Goal: Task Accomplishment & Management: Complete application form

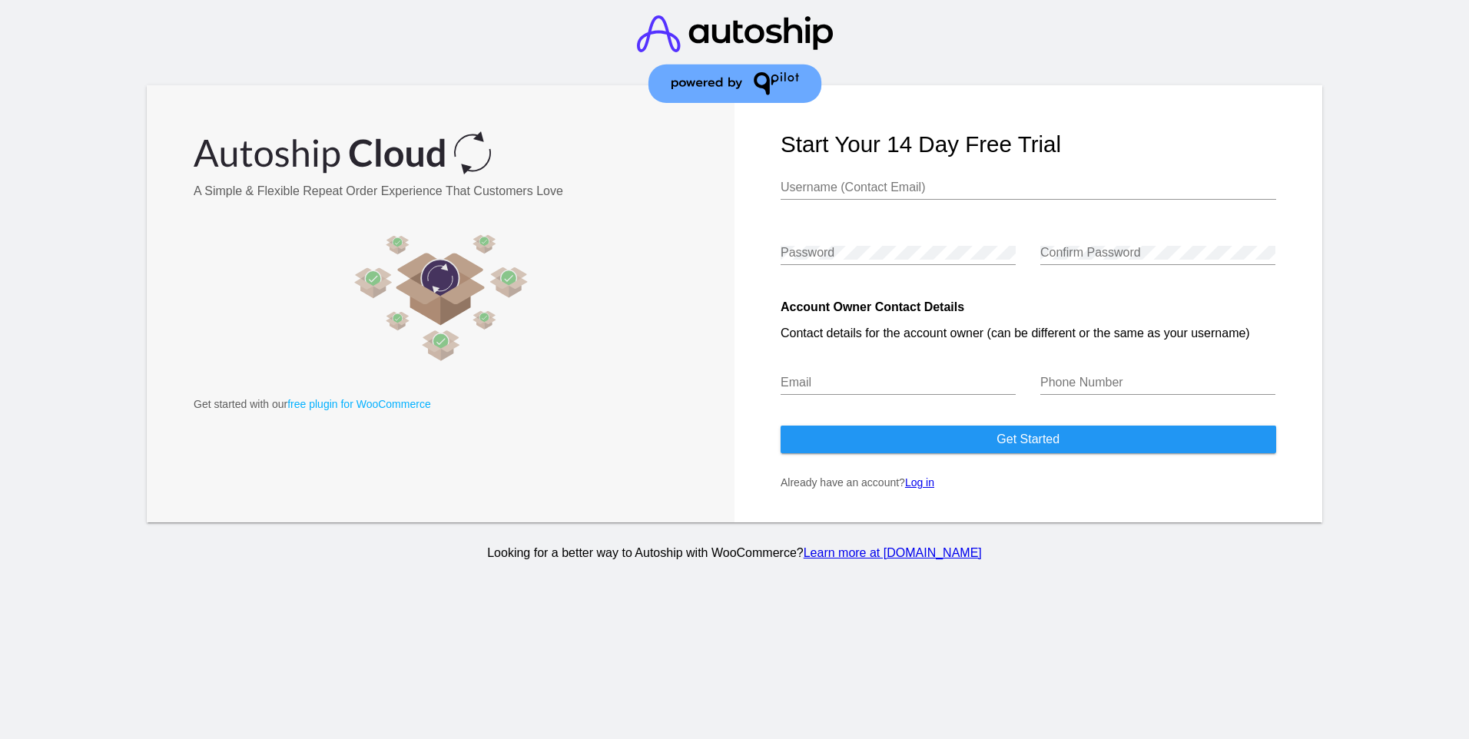
click at [918, 482] on link "Log in" at bounding box center [919, 482] width 29 height 12
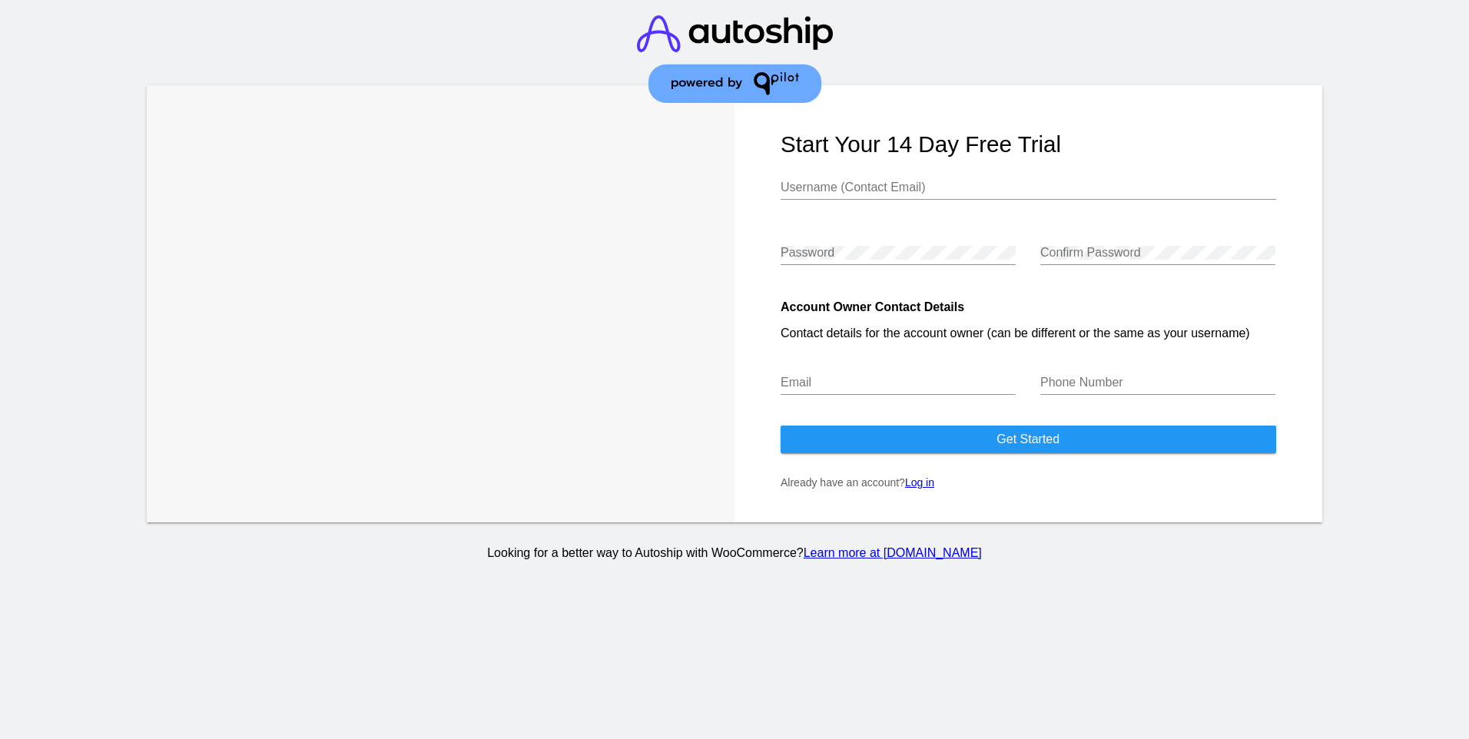
click at [802, 189] on input "Username (Contact Email)" at bounding box center [1027, 188] width 495 height 14
type input "[EMAIL_ADDRESS][DOMAIN_NAME]"
click at [802, 382] on input "Email" at bounding box center [897, 383] width 235 height 14
type input "[EMAIL_ADDRESS][DOMAIN_NAME]"
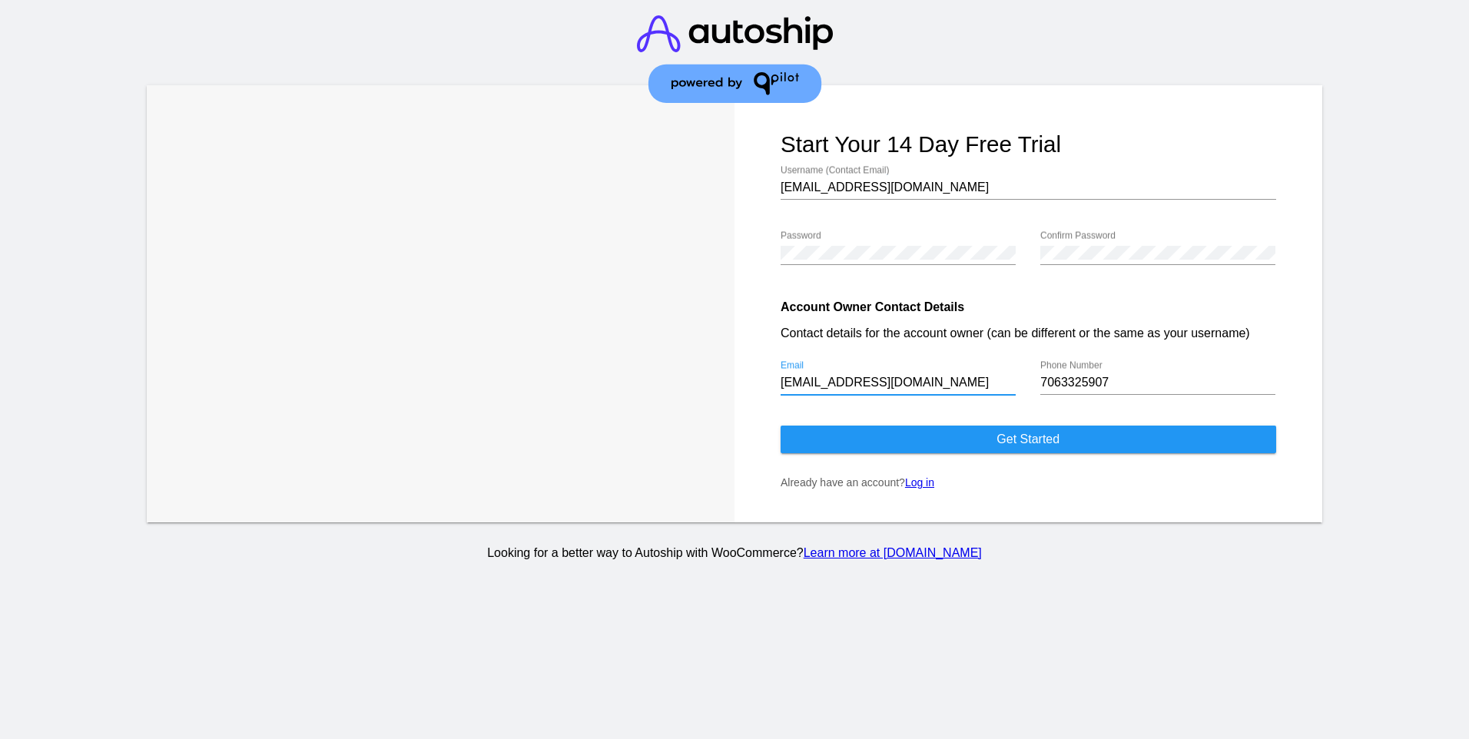
drag, startPoint x: 1140, startPoint y: 370, endPoint x: 1130, endPoint y: 386, distance: 18.3
click at [1132, 381] on div "7063325907 Phone Number" at bounding box center [1157, 377] width 235 height 35
drag, startPoint x: 1087, startPoint y: 384, endPoint x: 1038, endPoint y: 382, distance: 48.4
click at [1038, 382] on div "7063325907 Phone Number" at bounding box center [1151, 385] width 247 height 65
type input "6623526772"
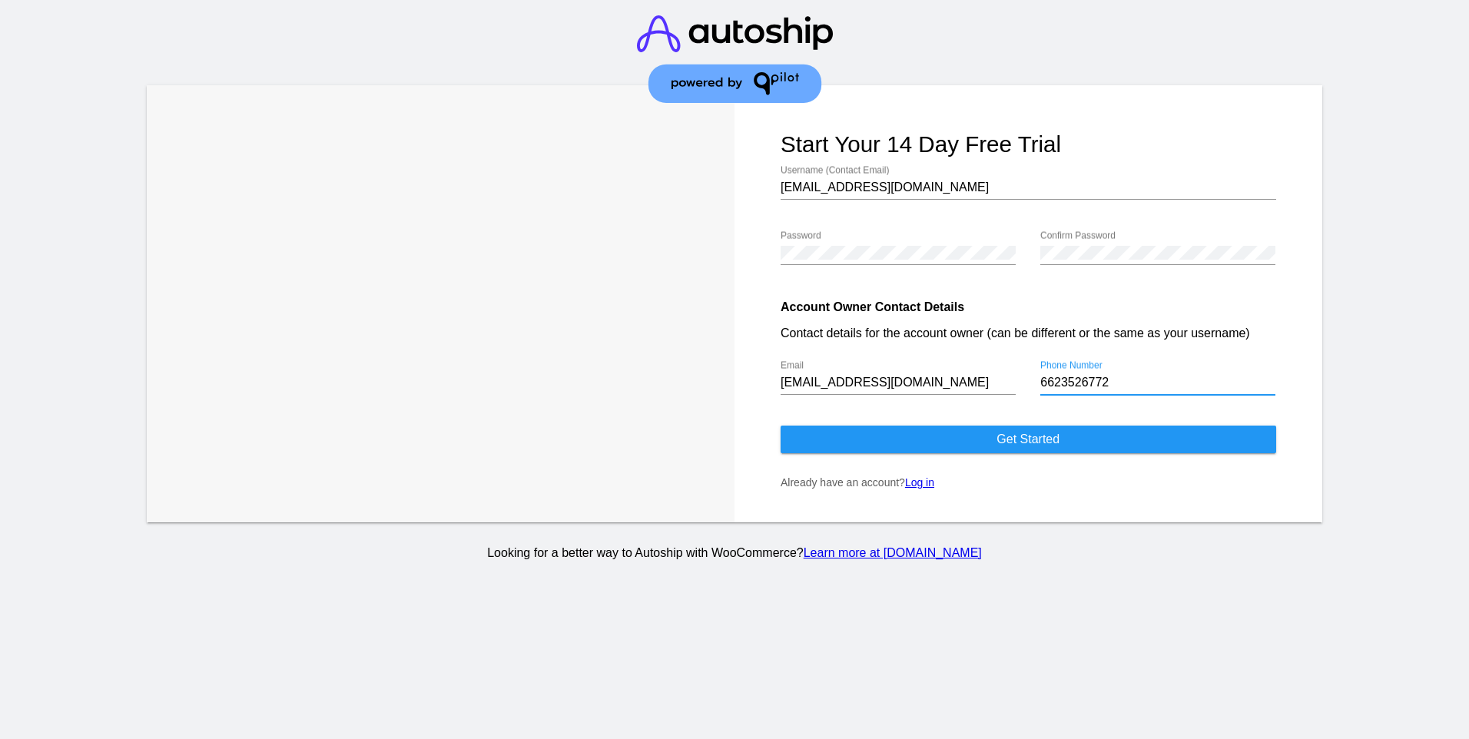
click at [1009, 445] on span "Get started" at bounding box center [1027, 438] width 63 height 13
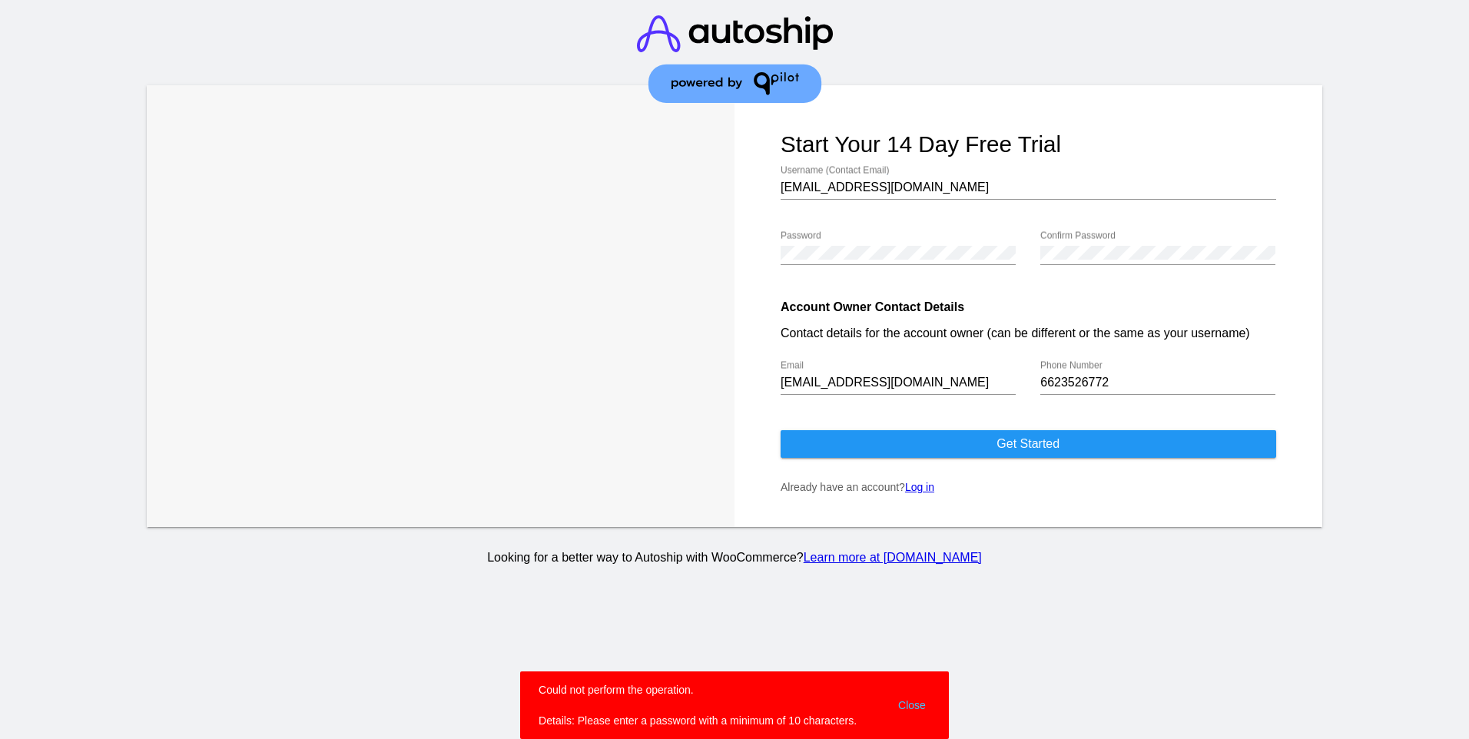
click at [829, 260] on div "Password" at bounding box center [897, 247] width 235 height 35
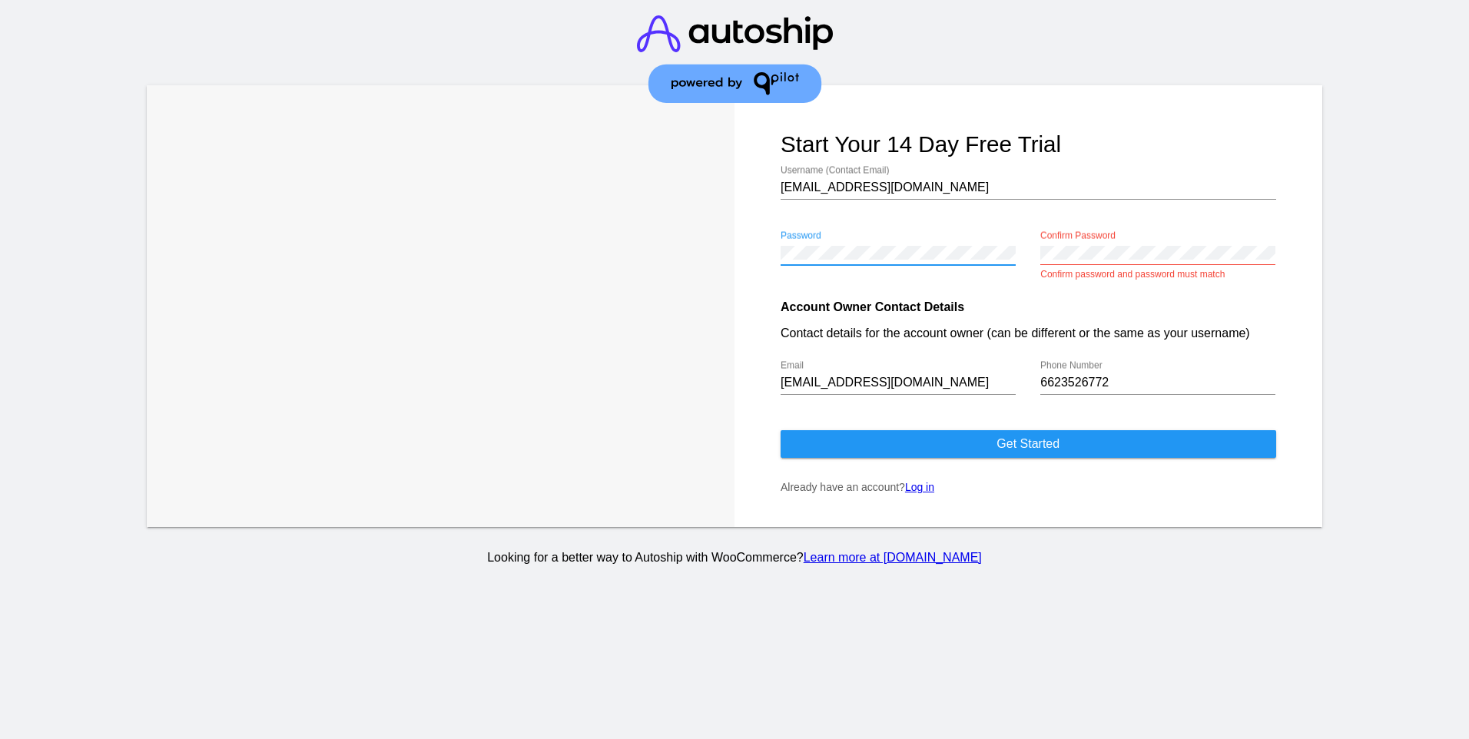
click at [1036, 257] on div "Confirm Password Confirm password and password must match" at bounding box center [1151, 255] width 247 height 65
click at [1090, 439] on button "Get started" at bounding box center [1027, 444] width 495 height 28
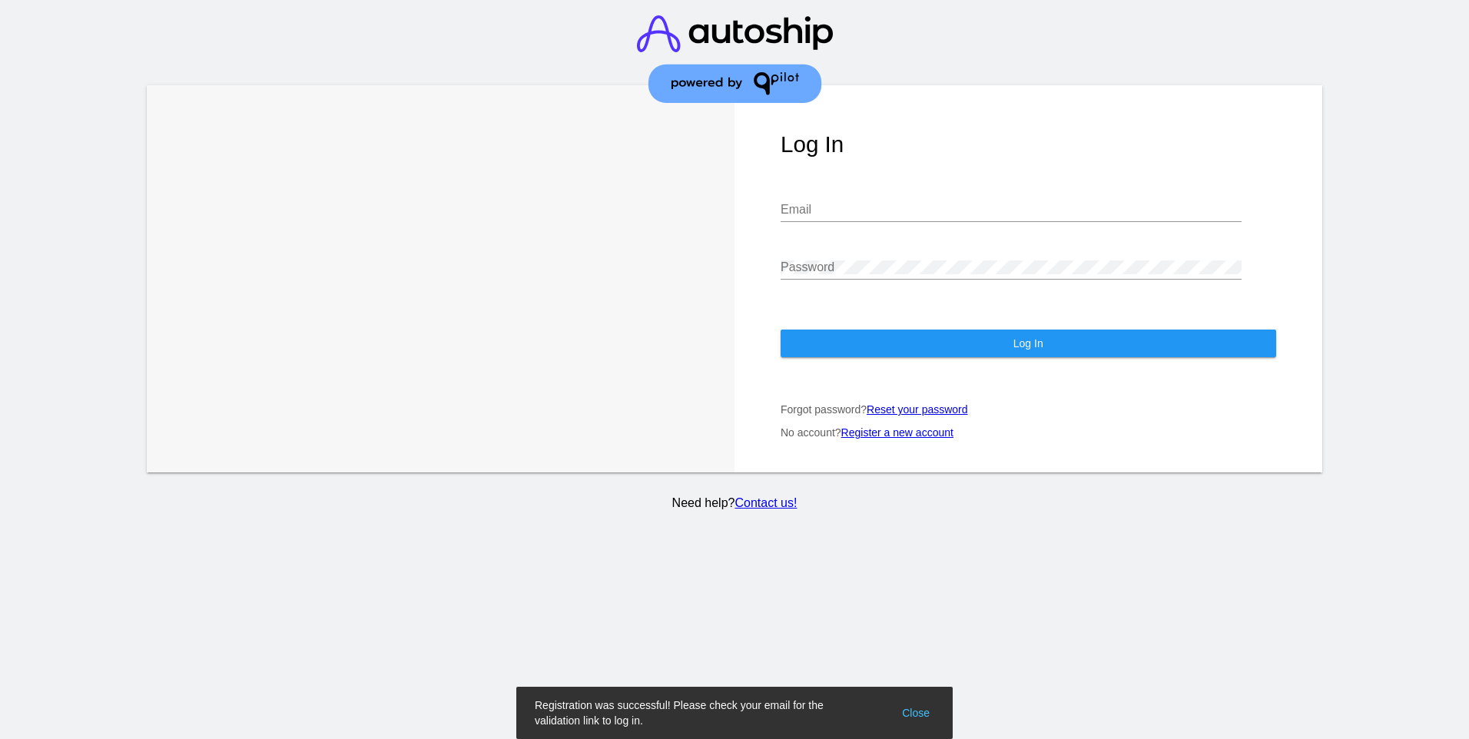
type input "[EMAIL_ADDRESS][DOMAIN_NAME]"
click at [1022, 343] on span "Log In" at bounding box center [1028, 343] width 30 height 12
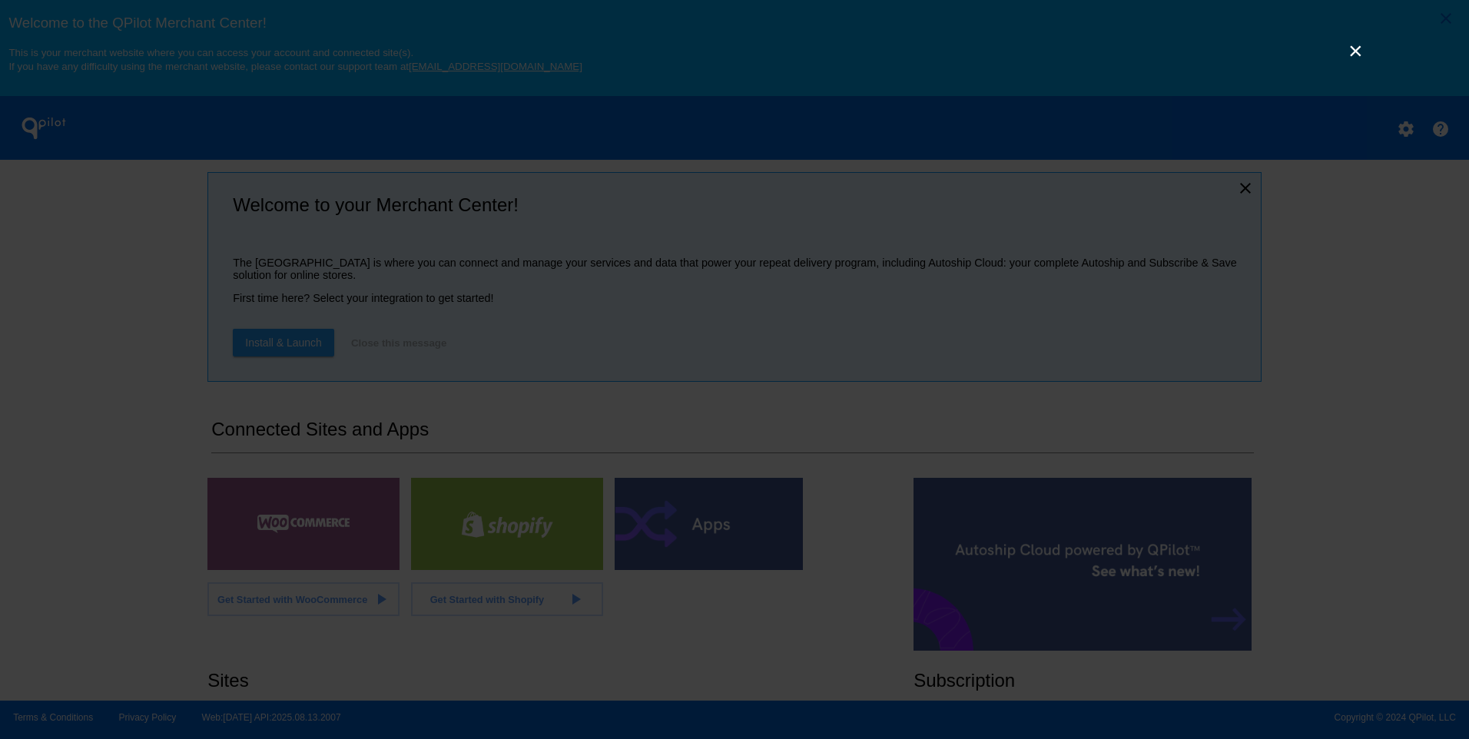
click at [1354, 49] on link "×" at bounding box center [1355, 50] width 18 height 18
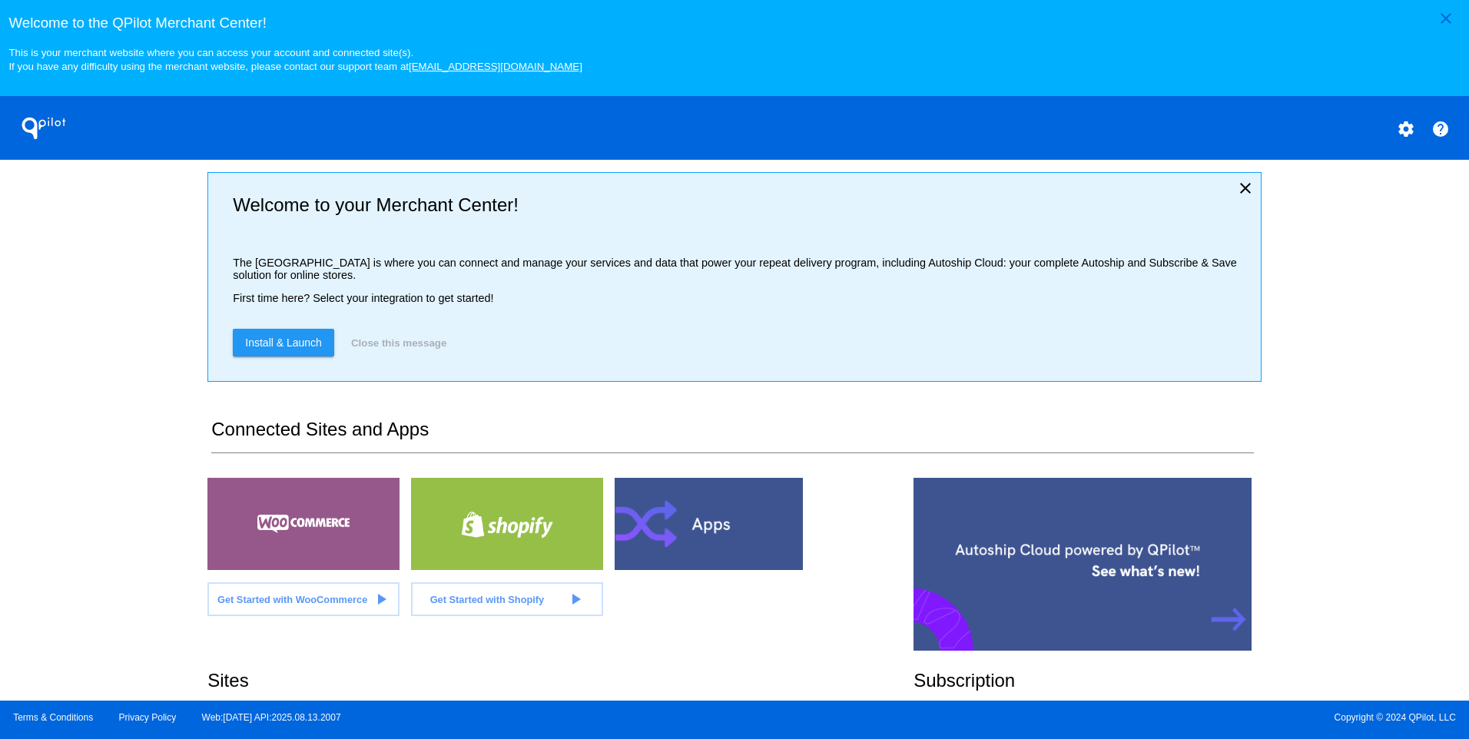
click at [958, 419] on section "Welcome to your Merchant Center! The [GEOGRAPHIC_DATA] is where you can connect…" at bounding box center [733, 430] width 1053 height 540
